Goal: Transaction & Acquisition: Purchase product/service

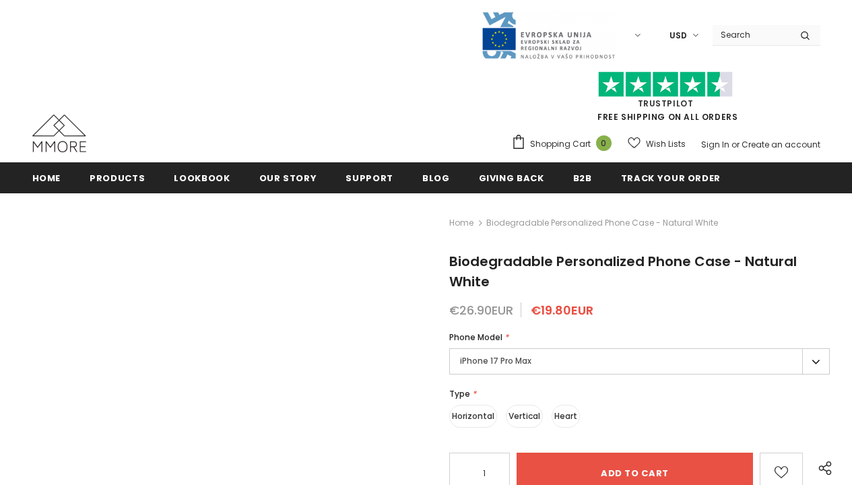
radio input "true"
radio input "false"
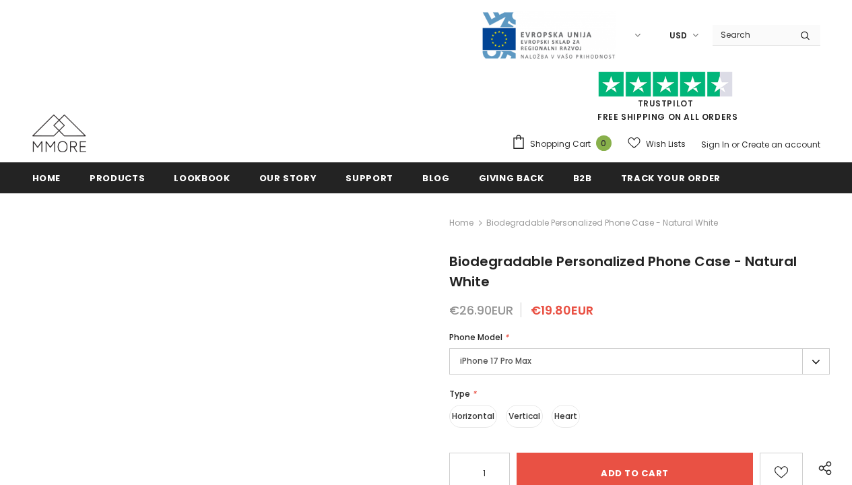
radio input "false"
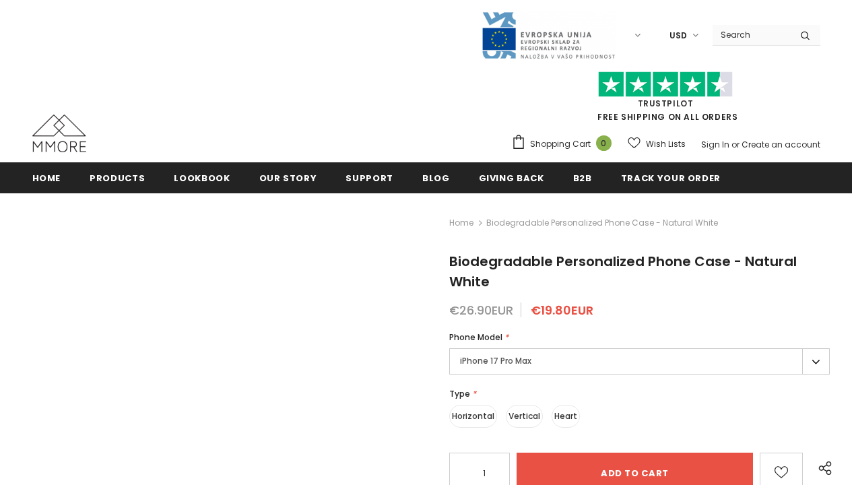
radio input "false"
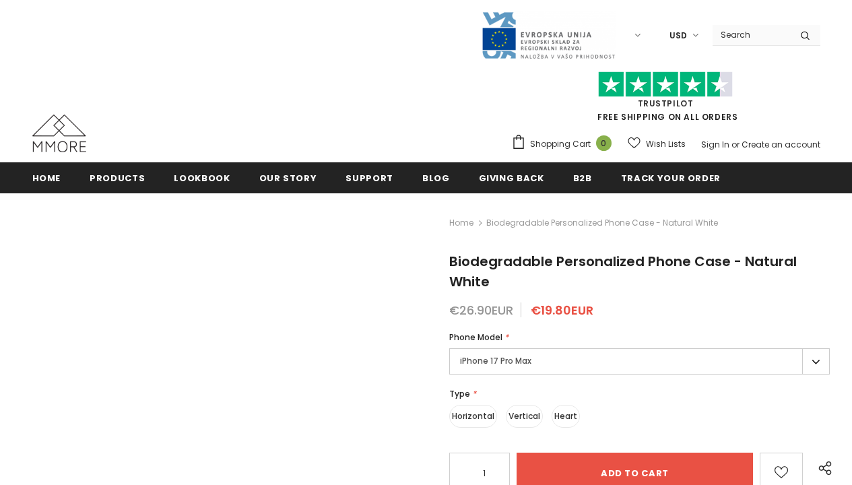
radio input "false"
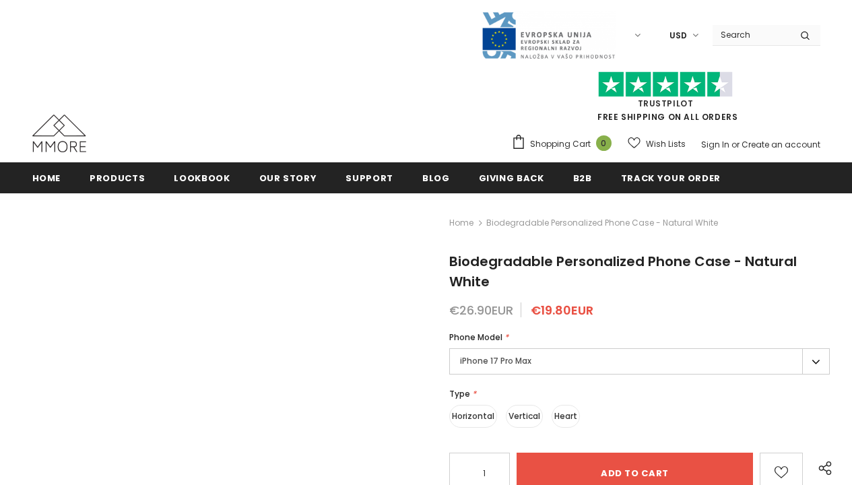
radio input "false"
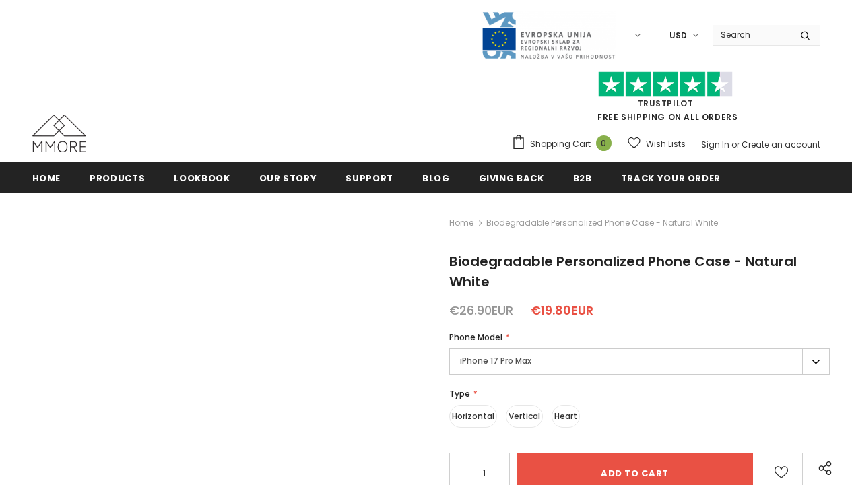
radio input "false"
radio input "true"
radio input "false"
